Goal: Transaction & Acquisition: Purchase product/service

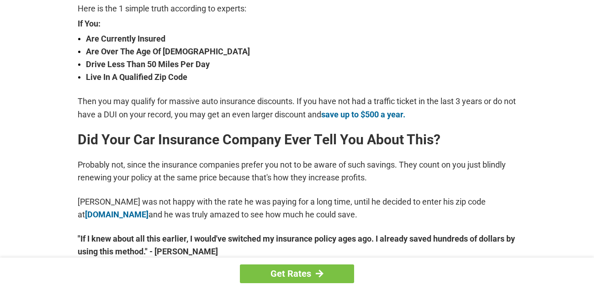
scroll to position [343, 0]
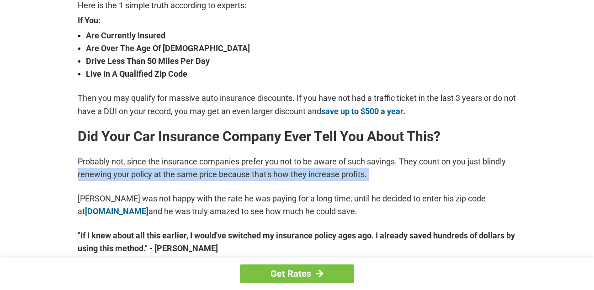
drag, startPoint x: 31, startPoint y: 178, endPoint x: 50, endPoint y: 186, distance: 20.5
drag, startPoint x: 50, startPoint y: 186, endPoint x: 96, endPoint y: 210, distance: 52.1
click at [96, 210] on link "lp.pretected.com" at bounding box center [116, 211] width 63 height 10
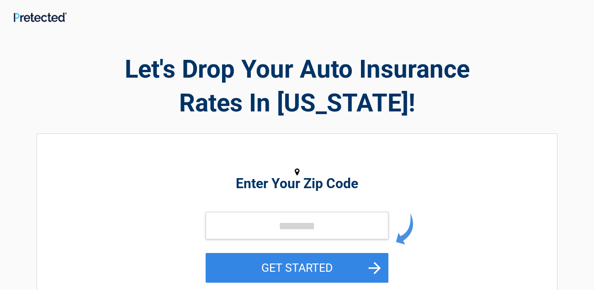
drag, startPoint x: 204, startPoint y: 219, endPoint x: 218, endPoint y: 219, distance: 14.6
click at [218, 219] on div "GET STARTED" at bounding box center [296, 257] width 419 height 91
click at [273, 226] on input "tel" at bounding box center [297, 225] width 183 height 27
type input "*****"
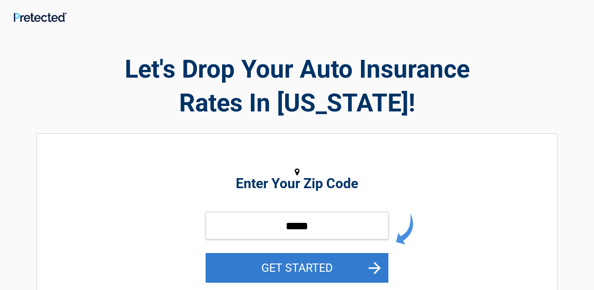
click at [276, 266] on button "GET STARTED" at bounding box center [297, 268] width 183 height 30
